Goal: Transaction & Acquisition: Purchase product/service

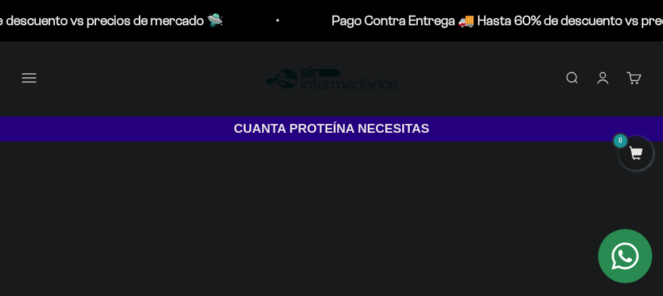
click at [26, 75] on button "Menú" at bounding box center [29, 77] width 15 height 15
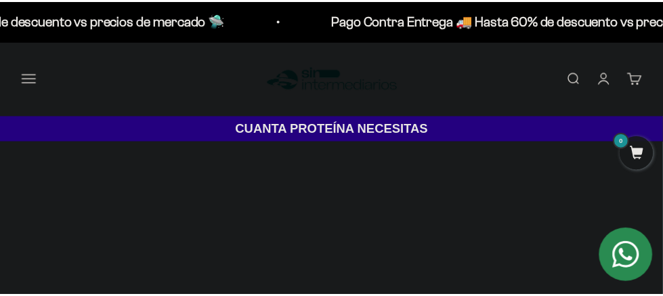
scroll to position [38, 0]
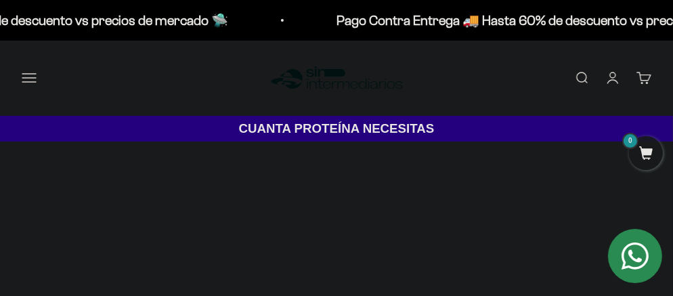
click at [0, 0] on div at bounding box center [0, 0] width 0 height 0
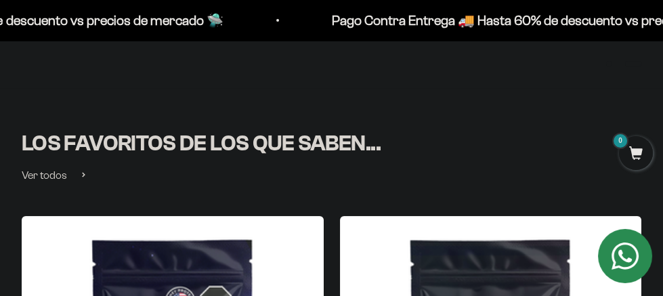
scroll to position [271, 0]
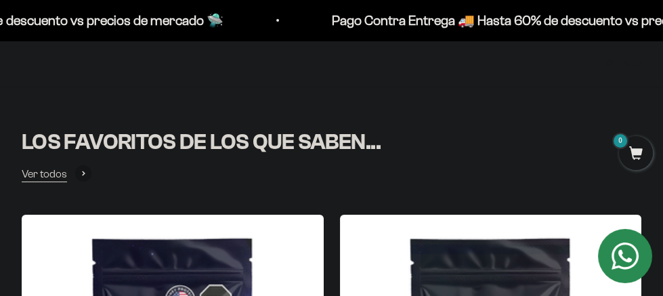
click at [41, 173] on span "Ver todos" at bounding box center [44, 174] width 45 height 18
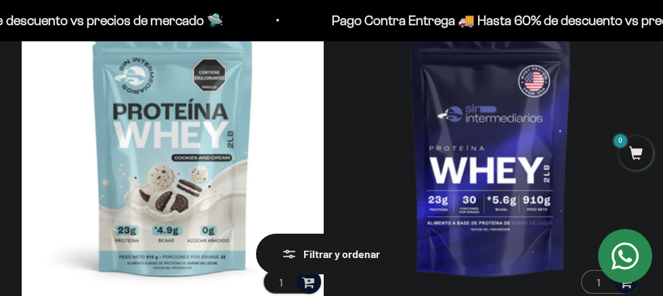
scroll to position [5211, 0]
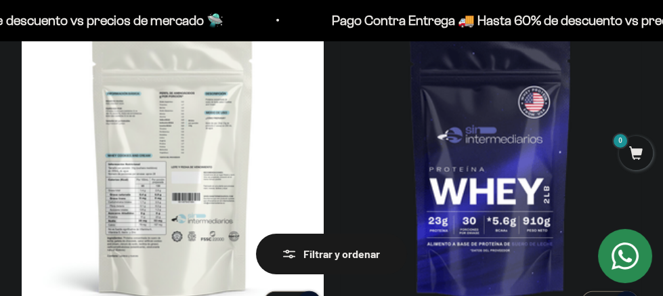
click at [201, 199] on img at bounding box center [173, 167] width 302 height 302
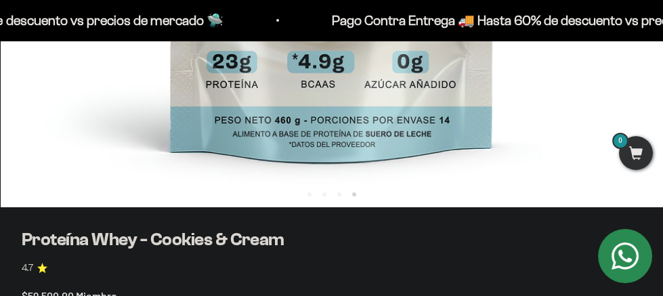
scroll to position [474, 0]
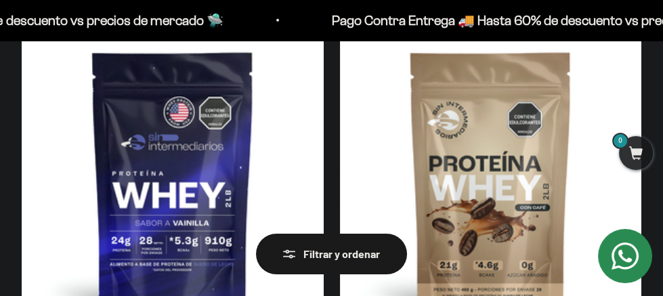
scroll to position [5639, 0]
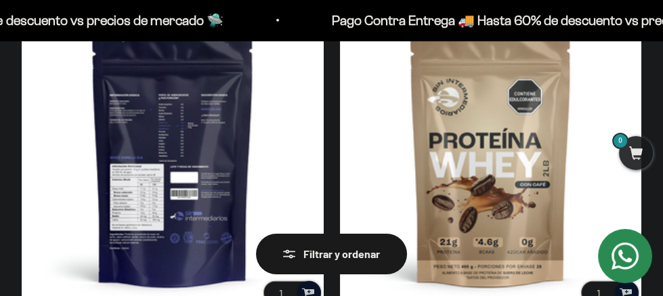
click at [229, 150] on img at bounding box center [173, 157] width 302 height 302
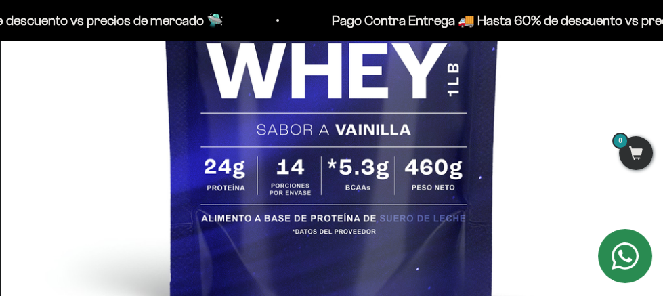
scroll to position [474, 0]
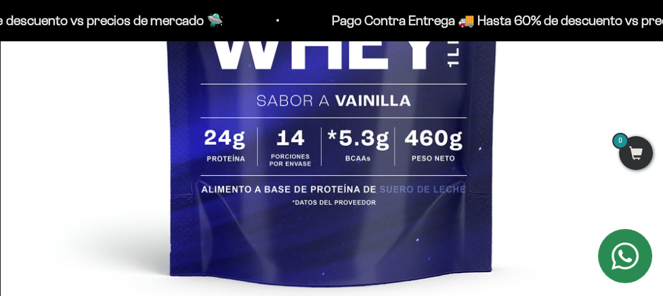
click at [626, 253] on icon "Contact us on WhatsApp" at bounding box center [624, 255] width 27 height 27
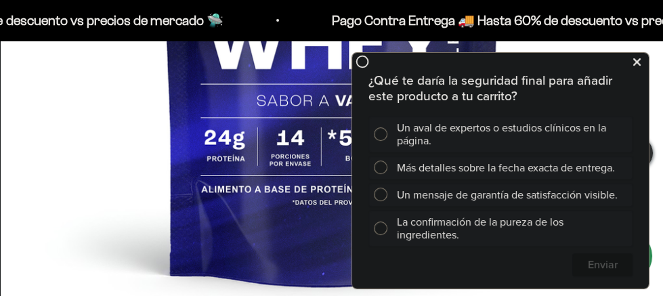
click at [633, 60] on icon at bounding box center [636, 62] width 7 height 18
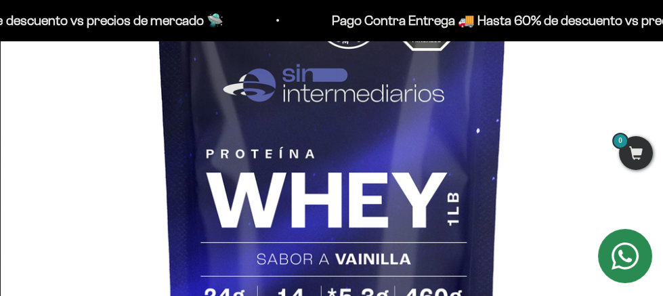
scroll to position [338, 0]
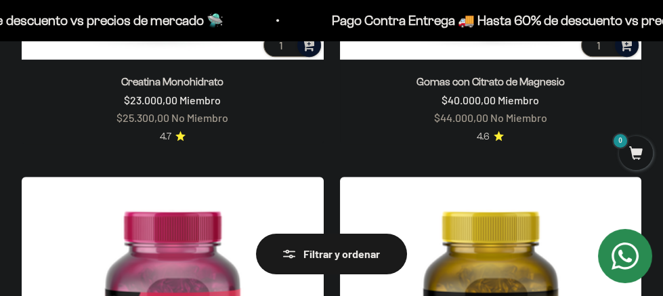
scroll to position [1489, 0]
